Goal: Information Seeking & Learning: Compare options

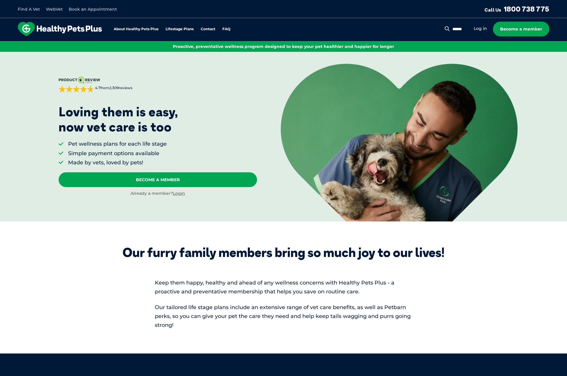
click at [506, 274] on section "Our furry family members bring so much joy to our lives! Keep them happy, healt…" at bounding box center [283, 287] width 567 height 132
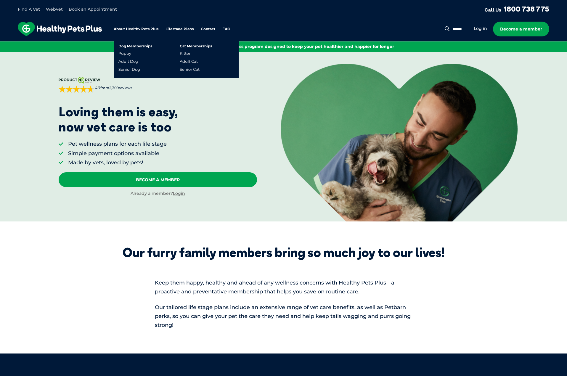
click at [134, 68] on link "Senior Dog" at bounding box center [129, 69] width 22 height 5
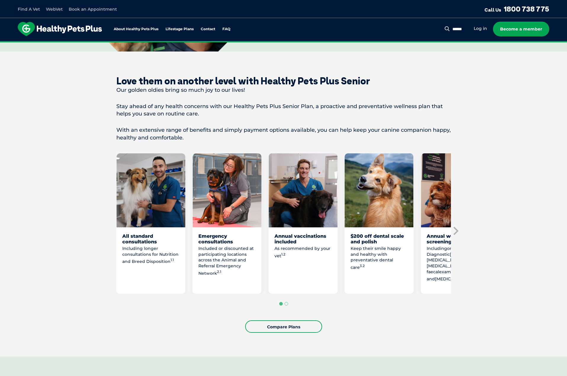
scroll to position [207, 0]
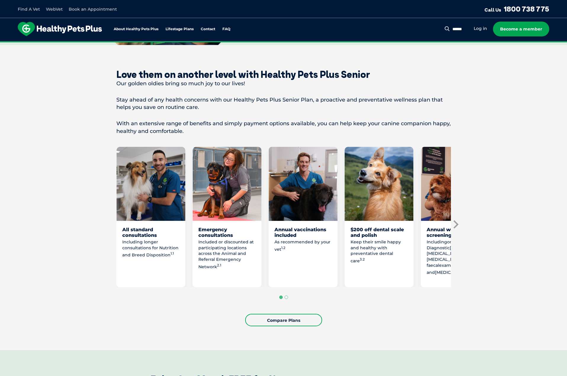
click at [454, 224] on icon "Next slide" at bounding box center [455, 224] width 9 height 9
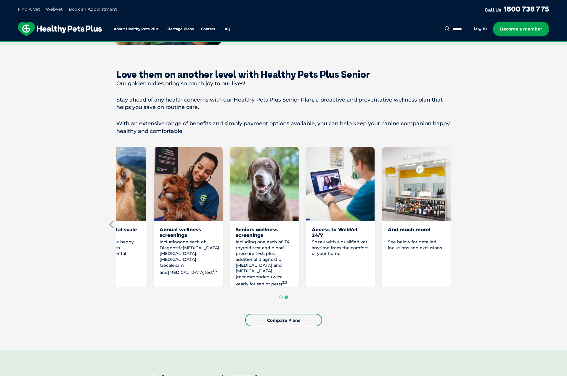
click at [414, 243] on p "See below for detailed inclusions and exclusions" at bounding box center [416, 245] width 57 height 12
click at [415, 231] on div "And much more!" at bounding box center [416, 232] width 57 height 11
click at [411, 248] on p "See below for detailed inclusions and exclusions" at bounding box center [416, 245] width 57 height 12
drag, startPoint x: 416, startPoint y: 242, endPoint x: 404, endPoint y: 251, distance: 15.0
click at [414, 244] on p "See below for detailed inclusions and exclusions" at bounding box center [416, 245] width 57 height 12
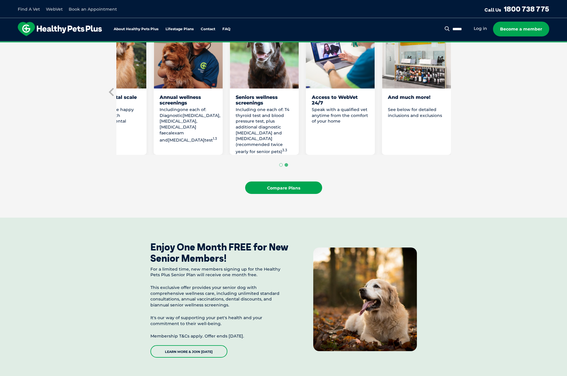
scroll to position [355, 0]
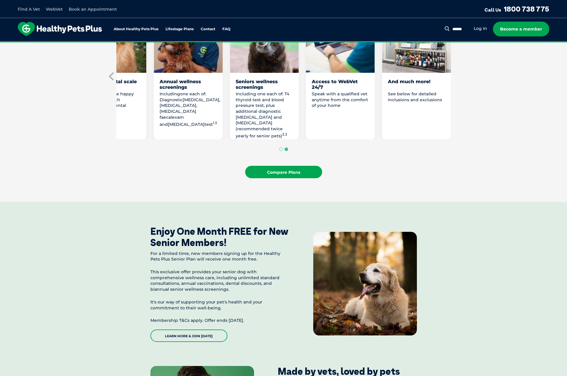
drag, startPoint x: 310, startPoint y: 162, endPoint x: 310, endPoint y: 168, distance: 5.9
click at [310, 162] on div "Love them on another level with Healthy Pets Plus Senior Our golden oldies brin…" at bounding box center [283, 50] width 335 height 258
click at [310, 170] on link "Compare Plans" at bounding box center [283, 172] width 77 height 12
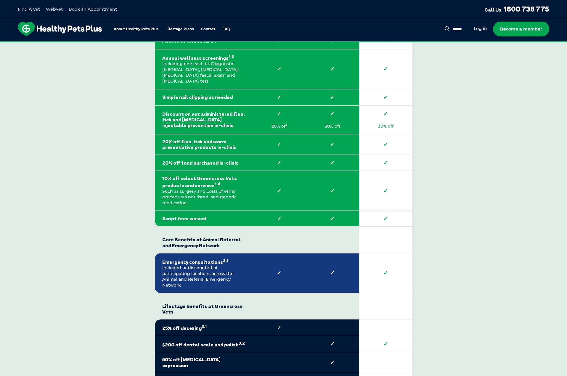
scroll to position [1100, 0]
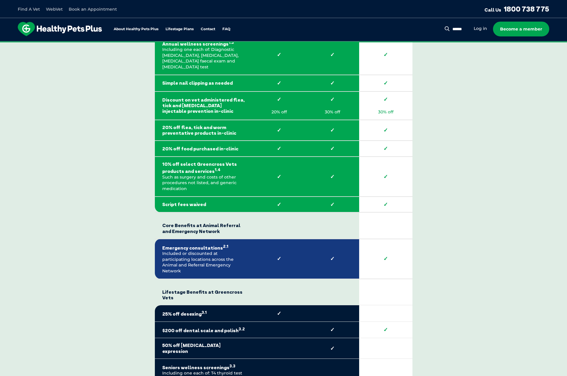
drag, startPoint x: 216, startPoint y: 226, endPoint x: 192, endPoint y: 219, distance: 24.7
click at [192, 219] on strong "Core Benefits at Animal Referral and Emergency Network" at bounding box center [203, 225] width 83 height 17
drag, startPoint x: 192, startPoint y: 219, endPoint x: 204, endPoint y: 223, distance: 13.2
click at [204, 223] on strong "Core Benefits at Animal Referral and Emergency Network" at bounding box center [203, 225] width 83 height 17
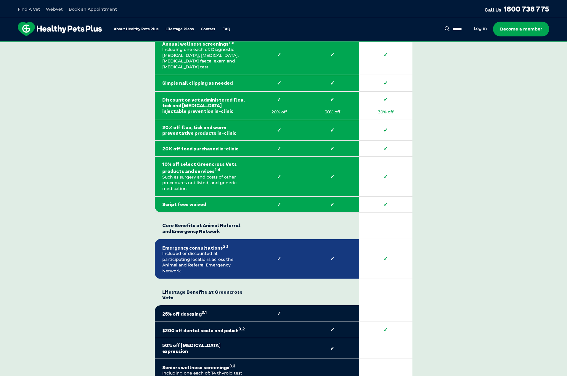
click at [204, 223] on strong "Core Benefits at Animal Referral and Emergency Network" at bounding box center [203, 225] width 83 height 17
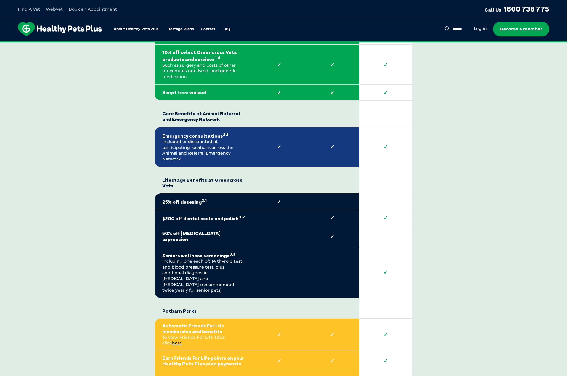
scroll to position [1219, 0]
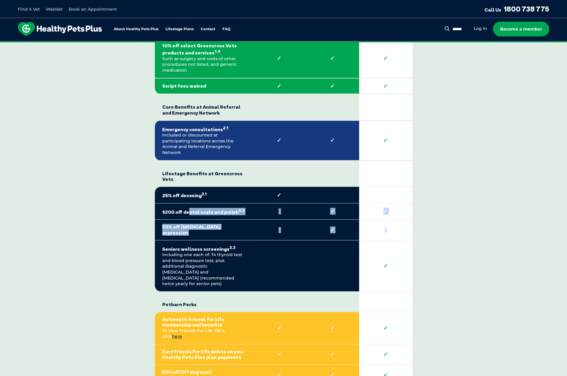
drag, startPoint x: 187, startPoint y: 202, endPoint x: 400, endPoint y: 216, distance: 213.4
click at [400, 216] on tbody "Core Benefits at Greencross Vets Puppy 0-1 years Adult Dog 1-8 years Senior Dog…" at bounding box center [284, 134] width 258 height 620
click at [400, 220] on td at bounding box center [385, 230] width 53 height 20
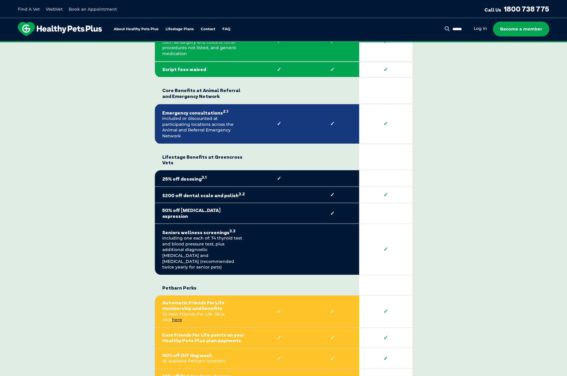
scroll to position [1248, 0]
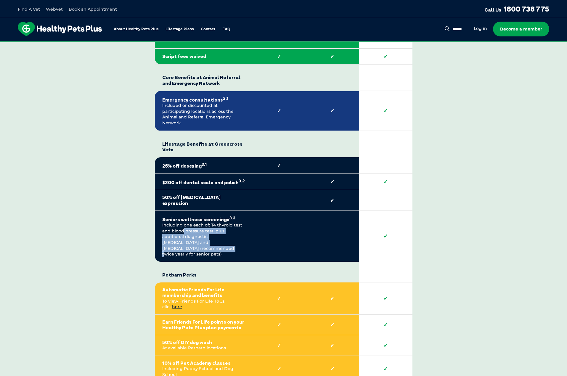
drag, startPoint x: 184, startPoint y: 213, endPoint x: 236, endPoint y: 222, distance: 53.0
click at [236, 222] on td "Seniors wellness screenings 3.3 Including one each of: T4 thyroid test and bloo…" at bounding box center [204, 236] width 98 height 51
drag, startPoint x: 204, startPoint y: 220, endPoint x: 168, endPoint y: 211, distance: 37.0
click at [168, 211] on td "Seniors wellness screenings 3.3 Including one each of: T4 thyroid test and bloo…" at bounding box center [204, 236] width 98 height 51
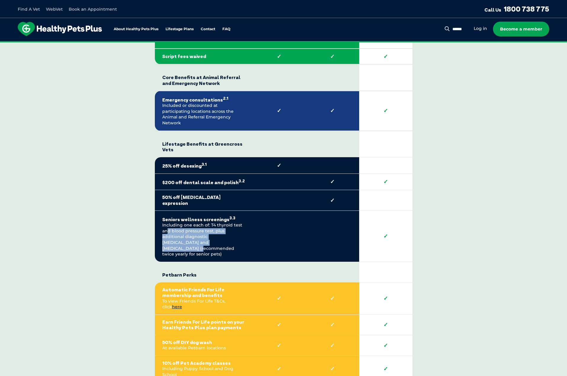
click at [168, 211] on td "Seniors wellness screenings 3.3 Including one each of: T4 thyroid test and bloo…" at bounding box center [204, 236] width 98 height 51
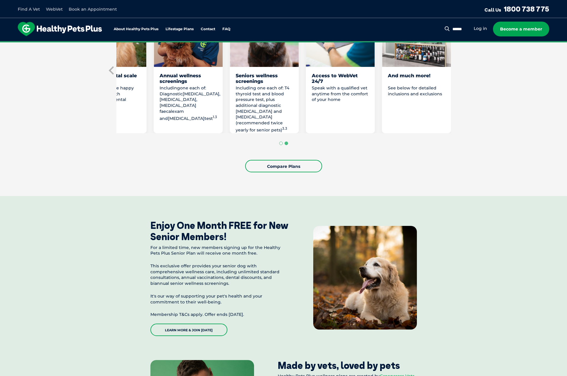
scroll to position [0, 0]
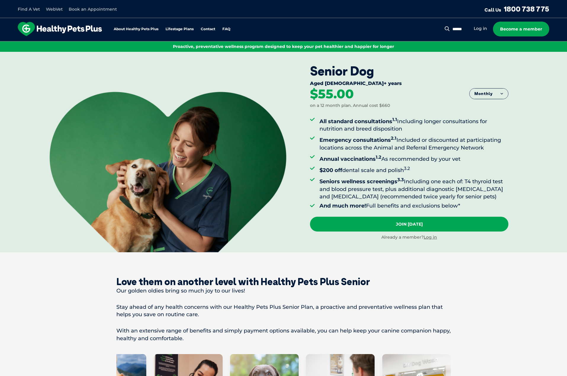
drag, startPoint x: 451, startPoint y: 186, endPoint x: 476, endPoint y: 77, distance: 111.9
click at [494, 93] on button "Monthly" at bounding box center [489, 94] width 38 height 11
click at [482, 135] on li "Yearly" at bounding box center [489, 139] width 38 height 15
click at [534, 128] on div "Senior Dog Aged 8+ years Yearly Fortnightly Monthly Yearly $25.38" at bounding box center [438, 152] width 257 height 200
drag, startPoint x: 510, startPoint y: 171, endPoint x: 510, endPoint y: 153, distance: 18.4
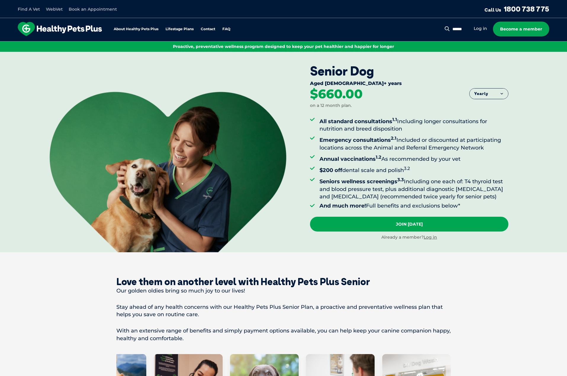
click at [513, 7] on link "Call Us 1800 738 775" at bounding box center [516, 8] width 65 height 9
click at [500, 156] on li "Annual vaccinations 1.2 As recommended by your vet" at bounding box center [413, 157] width 189 height 9
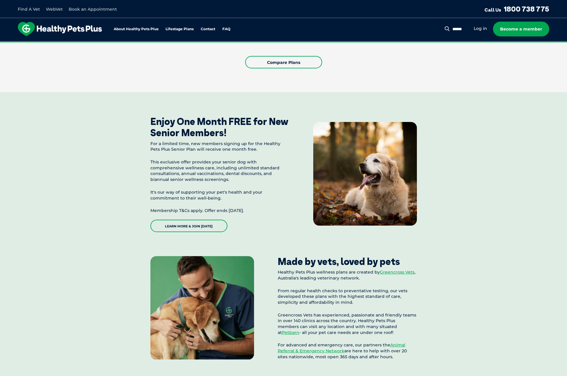
scroll to position [503, 0]
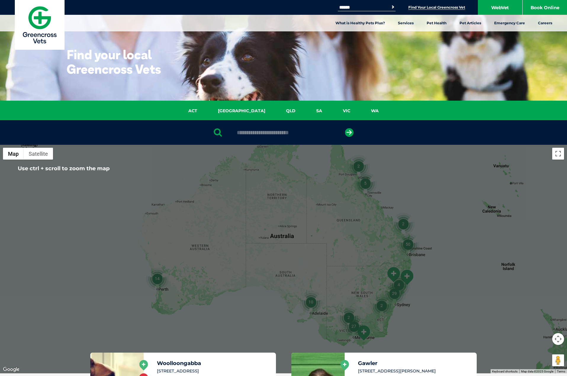
click at [396, 295] on img "29" at bounding box center [394, 293] width 23 height 23
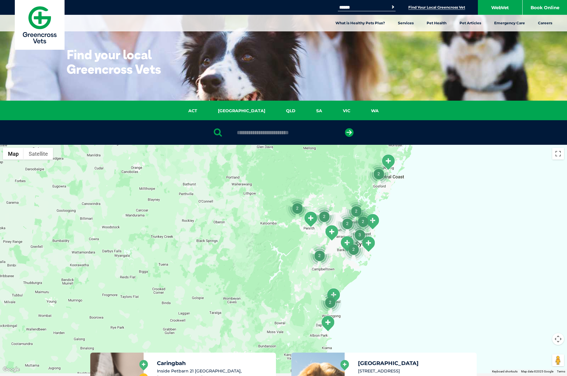
drag, startPoint x: 340, startPoint y: 237, endPoint x: 394, endPoint y: 228, distance: 54.5
click at [394, 228] on div "To navigate, press the arrow keys." at bounding box center [283, 259] width 567 height 229
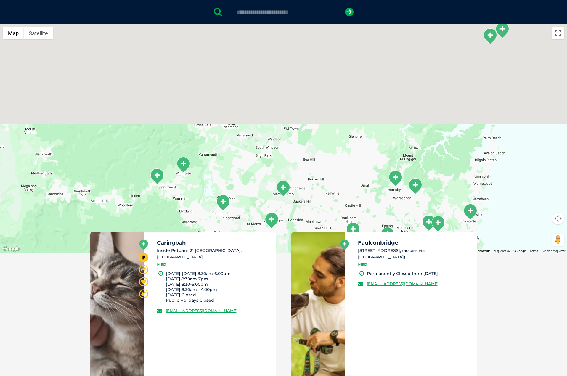
drag, startPoint x: 293, startPoint y: 163, endPoint x: 351, endPoint y: 239, distance: 95.5
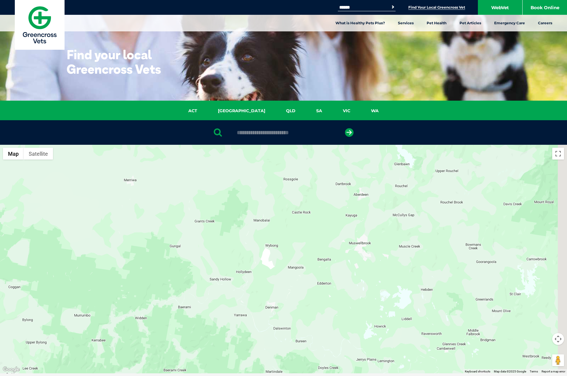
drag, startPoint x: 419, startPoint y: 212, endPoint x: 273, endPoint y: 148, distance: 158.7
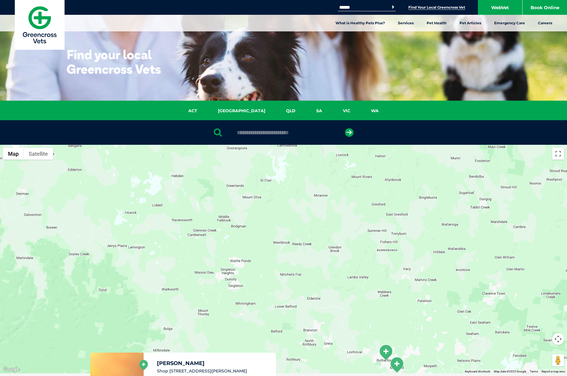
drag, startPoint x: 357, startPoint y: 253, endPoint x: 299, endPoint y: 192, distance: 84.0
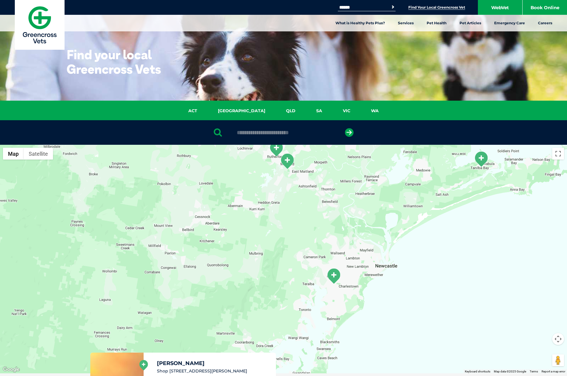
drag, startPoint x: 330, startPoint y: 241, endPoint x: 373, endPoint y: 195, distance: 63.5
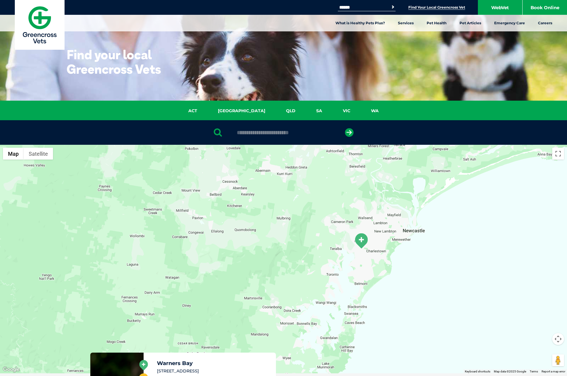
drag, startPoint x: 351, startPoint y: 254, endPoint x: 351, endPoint y: 217, distance: 37.3
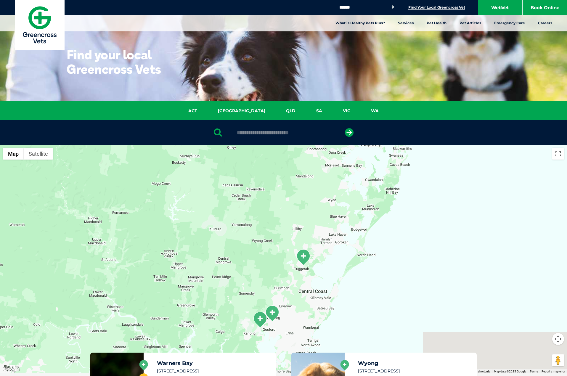
drag, startPoint x: 320, startPoint y: 283, endPoint x: 374, endPoint y: 199, distance: 100.0
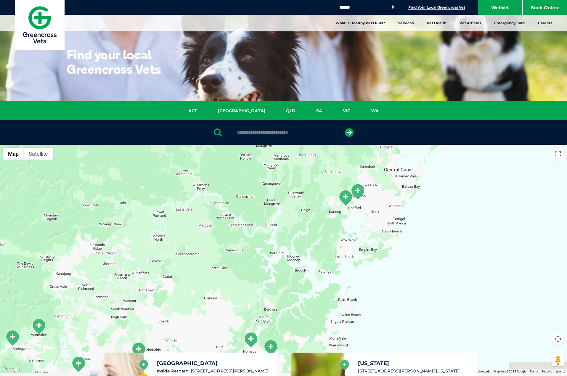
drag, startPoint x: 297, startPoint y: 299, endPoint x: 374, endPoint y: 188, distance: 134.5
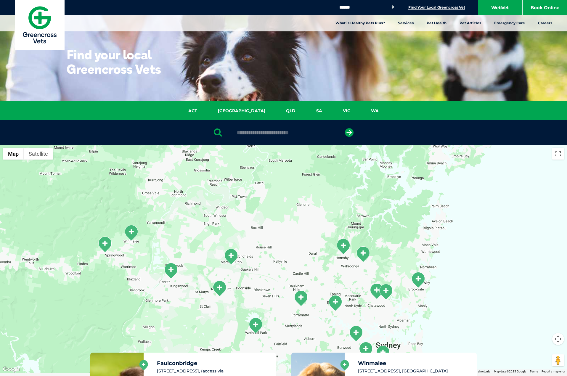
drag, startPoint x: 284, startPoint y: 301, endPoint x: 369, endPoint y: 212, distance: 122.7
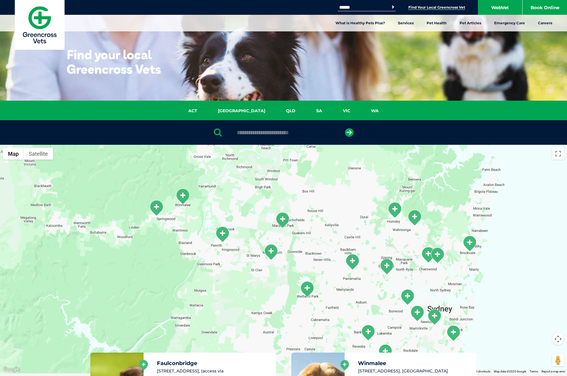
drag, startPoint x: 285, startPoint y: 279, endPoint x: 338, endPoint y: 241, distance: 66.0
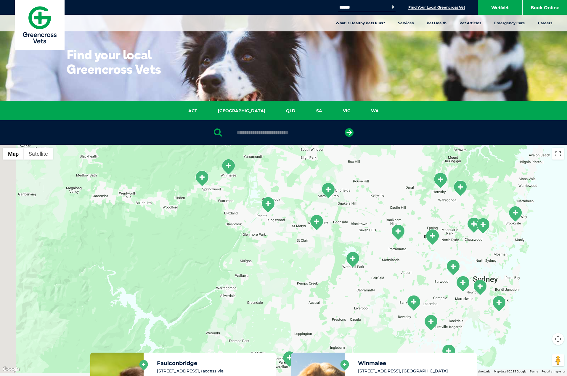
drag, startPoint x: 334, startPoint y: 238, endPoint x: 380, endPoint y: 208, distance: 54.3
click at [380, 208] on div at bounding box center [283, 259] width 567 height 229
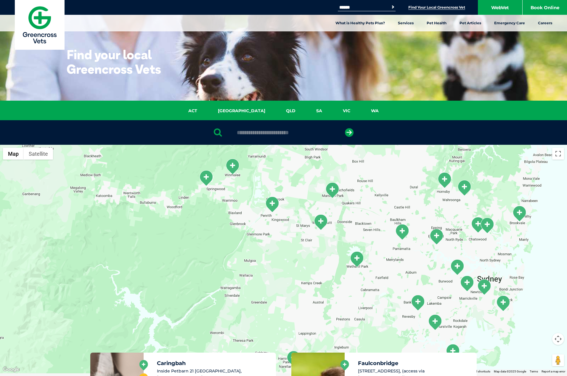
click at [332, 191] on img "Marsden Park" at bounding box center [332, 190] width 15 height 16
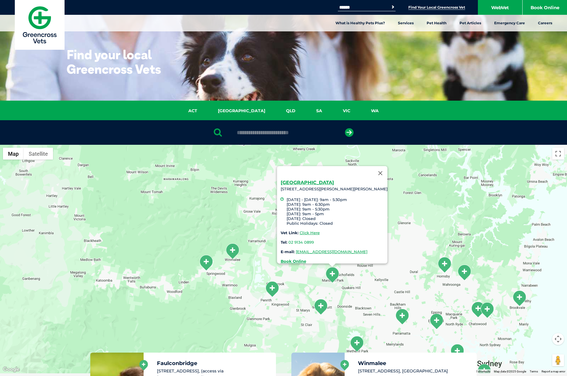
click at [414, 270] on div "Marsden Park 6/17-43 Hollinsworth Rd, Marsden Park 2765 Monday - Wednesday: 9am…" at bounding box center [283, 259] width 567 height 229
click at [447, 264] on img "Hornsby" at bounding box center [444, 265] width 15 height 16
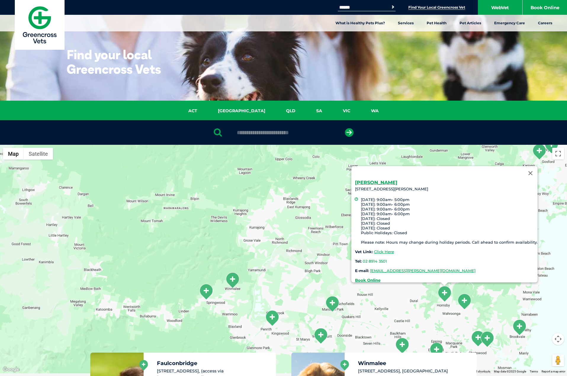
click at [317, 338] on img "Minchinbury" at bounding box center [320, 336] width 15 height 16
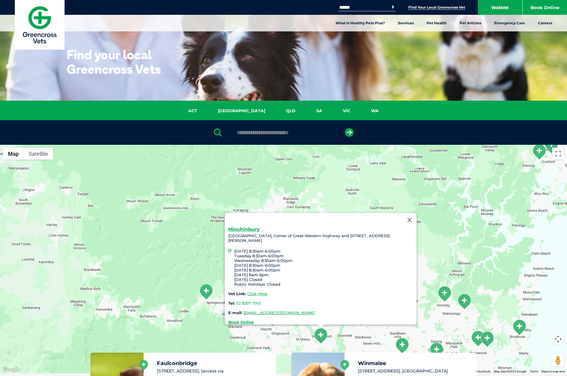
click at [515, 327] on img "Brookvale" at bounding box center [519, 327] width 15 height 16
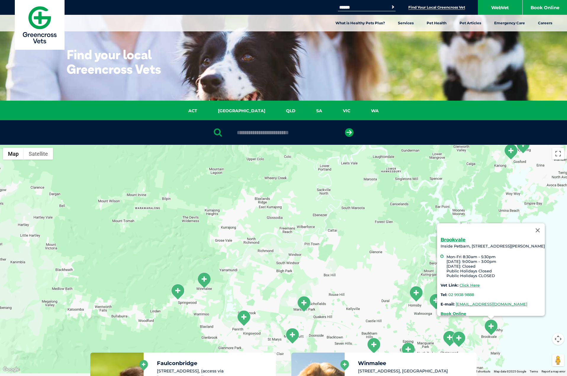
click at [246, 320] on img "Penrith Coreen Avenue" at bounding box center [243, 318] width 15 height 16
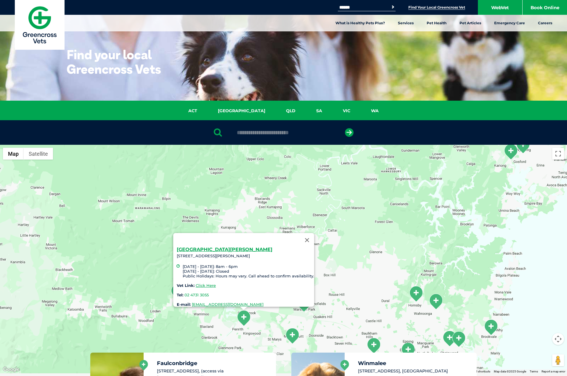
click at [173, 203] on div "Penrith Coreen Avenue Unit 2/117 Coreen Avenue, Penrith NSW 2750 Monday - Frida…" at bounding box center [283, 259] width 567 height 229
click at [290, 204] on div "Penrith Coreen Avenue Unit 2/117 Coreen Avenue, Penrith NSW 2750 Monday - Frida…" at bounding box center [283, 259] width 567 height 229
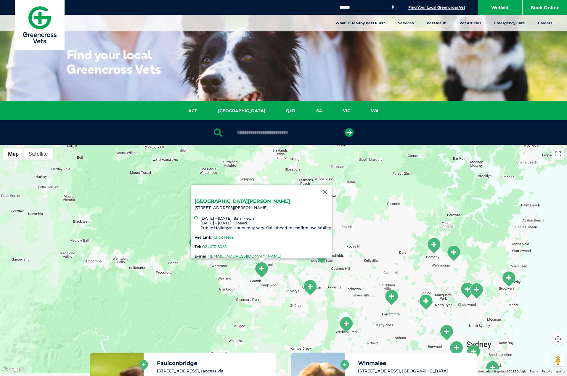
drag, startPoint x: 375, startPoint y: 286, endPoint x: 392, endPoint y: 230, distance: 58.7
click at [392, 230] on div "Penrith Coreen Avenue Unit 2/117 Coreen Avenue, Penrith NSW 2750 Monday - Frida…" at bounding box center [283, 259] width 567 height 229
click at [314, 289] on img "Minchinbury" at bounding box center [310, 287] width 15 height 16
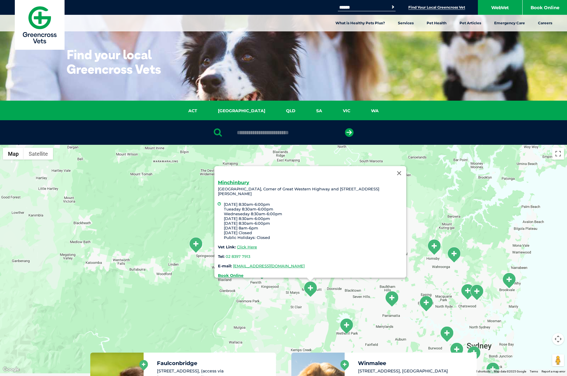
click at [322, 310] on div "Minchinbury Great Western Centre, Corner of Great Western Highway and Carlisle …" at bounding box center [283, 259] width 567 height 229
click at [401, 171] on button "Close" at bounding box center [399, 173] width 14 height 14
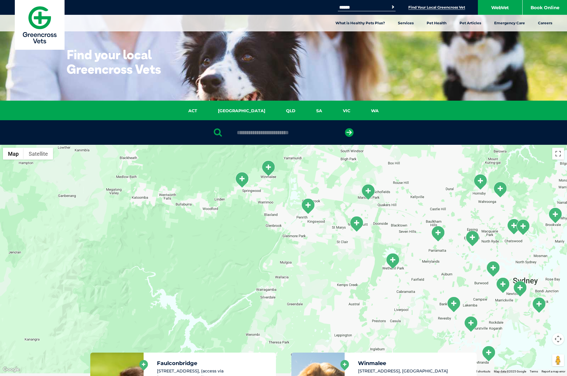
drag, startPoint x: 383, startPoint y: 272, endPoint x: 430, endPoint y: 206, distance: 80.9
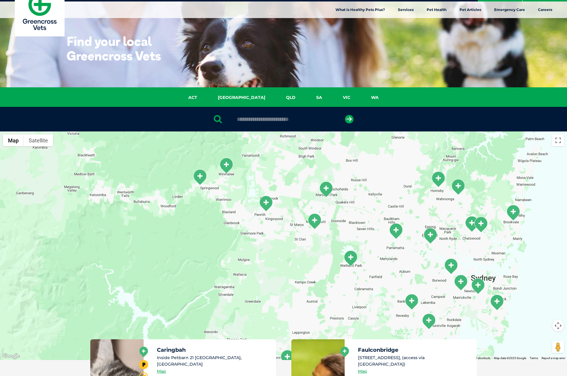
drag, startPoint x: 415, startPoint y: 197, endPoint x: 372, endPoint y: 208, distance: 43.8
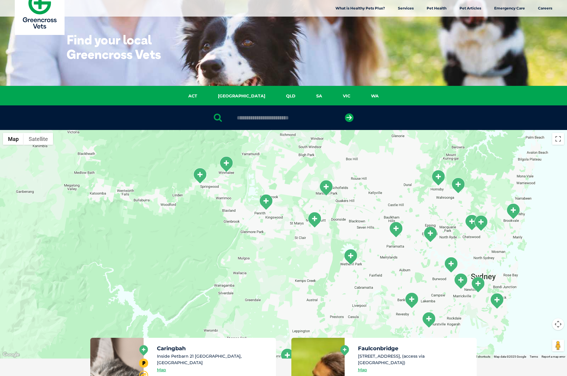
click at [441, 179] on img "Hornsby" at bounding box center [438, 178] width 15 height 16
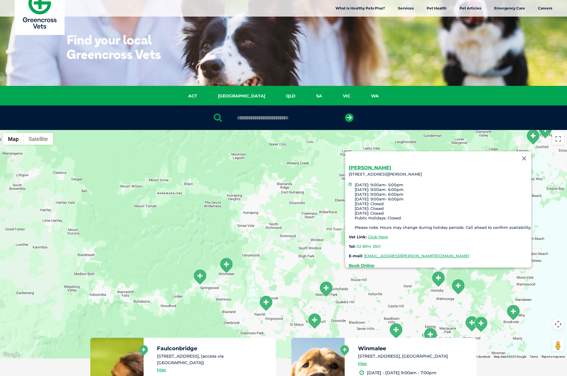
click at [328, 287] on img "Marsden Park" at bounding box center [326, 289] width 15 height 16
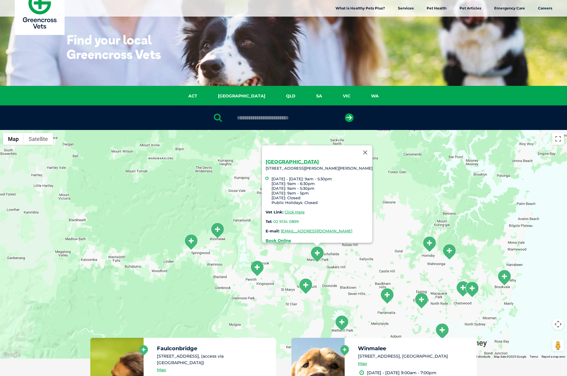
drag, startPoint x: 421, startPoint y: 296, endPoint x: 411, endPoint y: 255, distance: 42.6
click at [411, 255] on div "Marsden Park 6/17-43 Hollinsworth Rd, Marsden Park 2765 Monday - Wednesday: 9am…" at bounding box center [283, 244] width 567 height 229
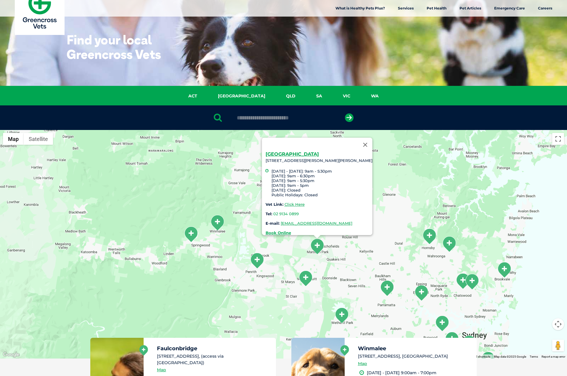
click at [388, 285] on img "North Parramatta" at bounding box center [387, 288] width 15 height 16
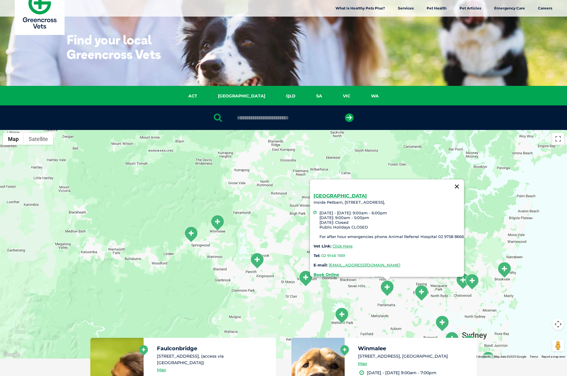
click at [462, 184] on button "Close" at bounding box center [457, 186] width 14 height 14
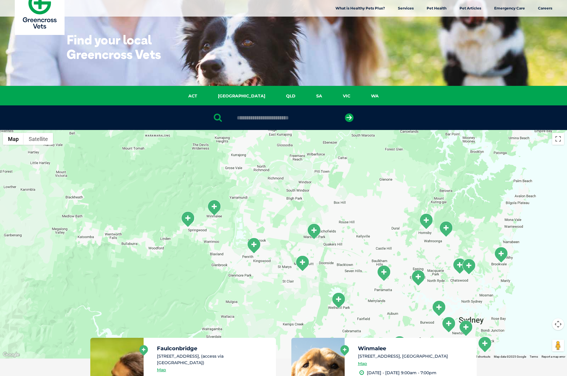
drag, startPoint x: 339, startPoint y: 285, endPoint x: 335, endPoint y: 269, distance: 17.0
click at [335, 269] on div at bounding box center [283, 244] width 567 height 229
click at [383, 271] on img "North Parramatta" at bounding box center [383, 272] width 15 height 16
